Goal: Task Accomplishment & Management: Manage account settings

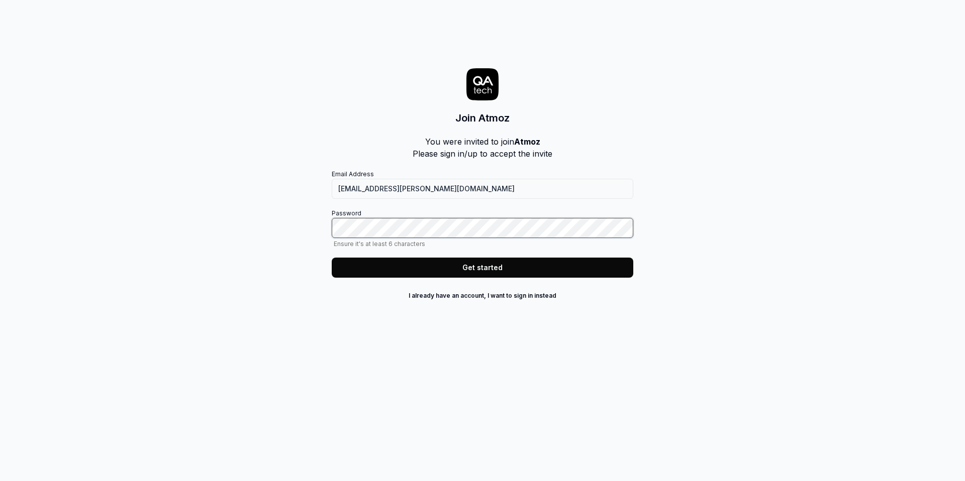
click at [332, 258] on button "Get started" at bounding box center [483, 268] width 302 height 20
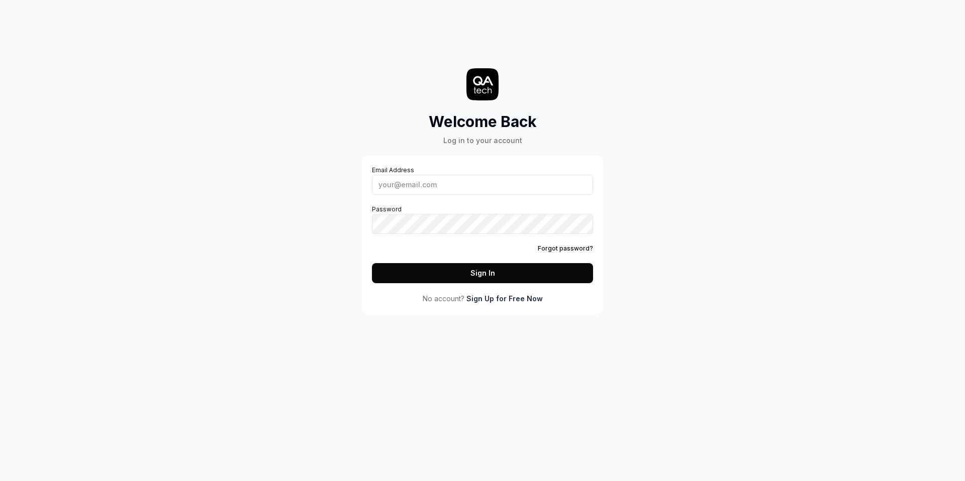
click at [432, 172] on label "Email Address" at bounding box center [482, 180] width 221 height 29
click at [432, 175] on input "Email Address" at bounding box center [482, 185] width 221 height 20
type input "gayan.kumarage@atmoz.io"
click at [497, 276] on button "Sign In" at bounding box center [482, 273] width 221 height 20
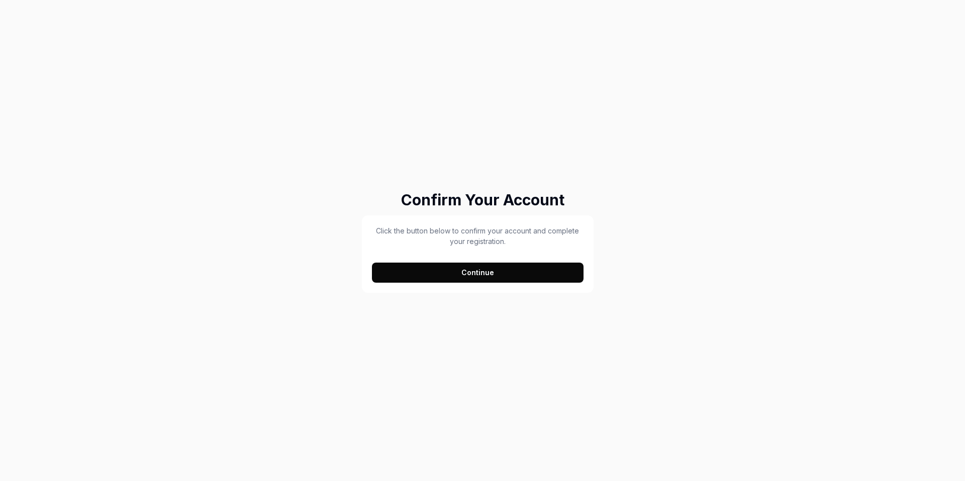
click at [472, 276] on button "Continue" at bounding box center [478, 273] width 212 height 20
